Goal: Use online tool/utility: Utilize a website feature to perform a specific function

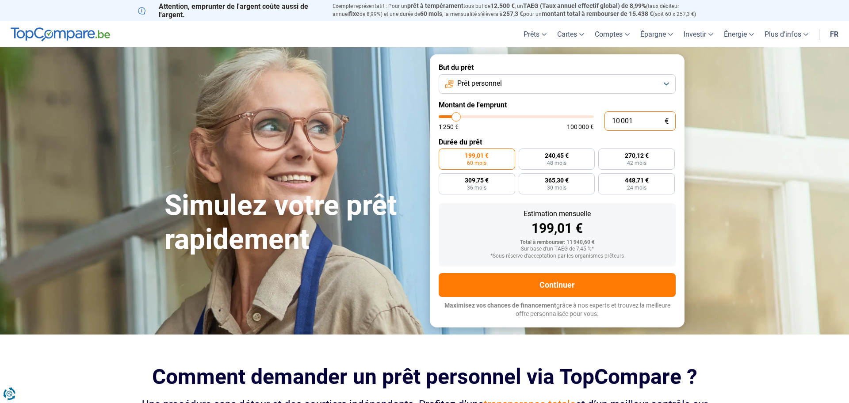
drag, startPoint x: 647, startPoint y: 119, endPoint x: 485, endPoint y: 121, distance: 162.2
click at [485, 121] on div "10 001 € 1 250 € 100 000 €" at bounding box center [557, 120] width 237 height 19
type input "10000"
radio input "true"
type input "1"
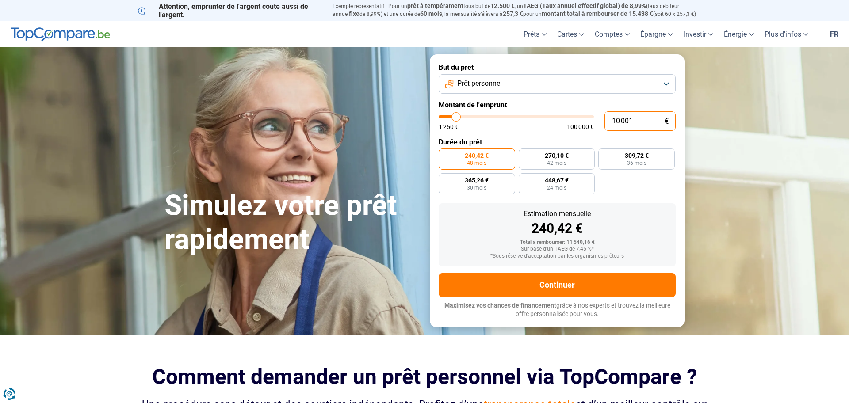
type input "1250"
type input "15"
type input "1250"
type input "150"
type input "1250"
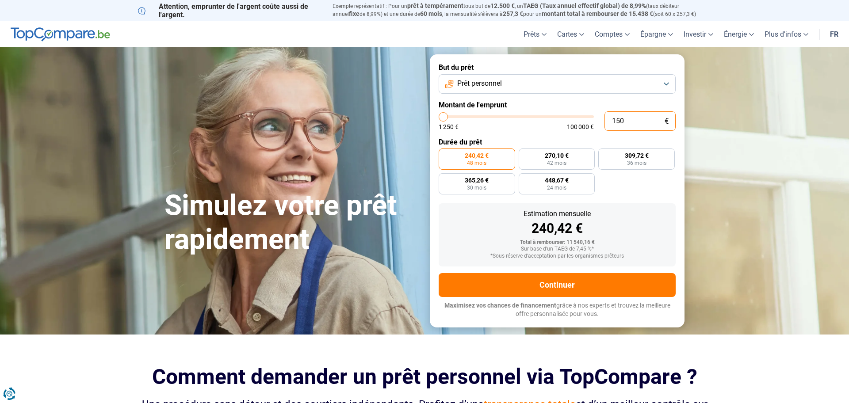
type input "1 500"
type input "1500"
radio input "true"
type input "15 000"
type input "15000"
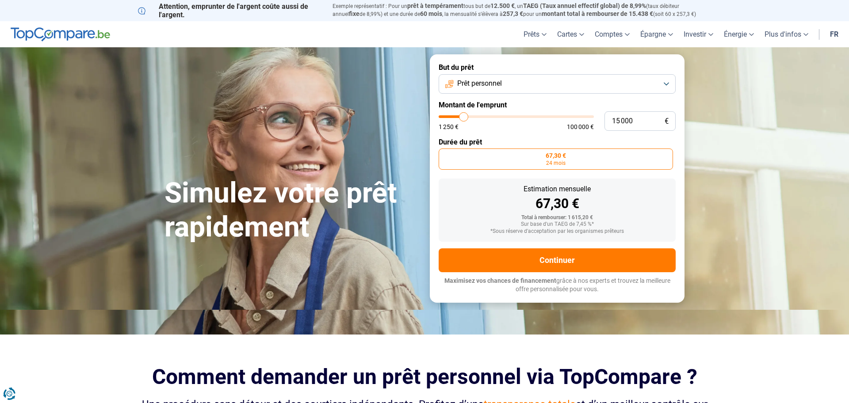
radio input "false"
click at [617, 98] on form "But du prêt Prêt personnel Montant de l'emprunt 15 000 € 1 250 € 100 000 € Duré…" at bounding box center [557, 178] width 255 height 248
